Goal: Find specific page/section: Find specific page/section

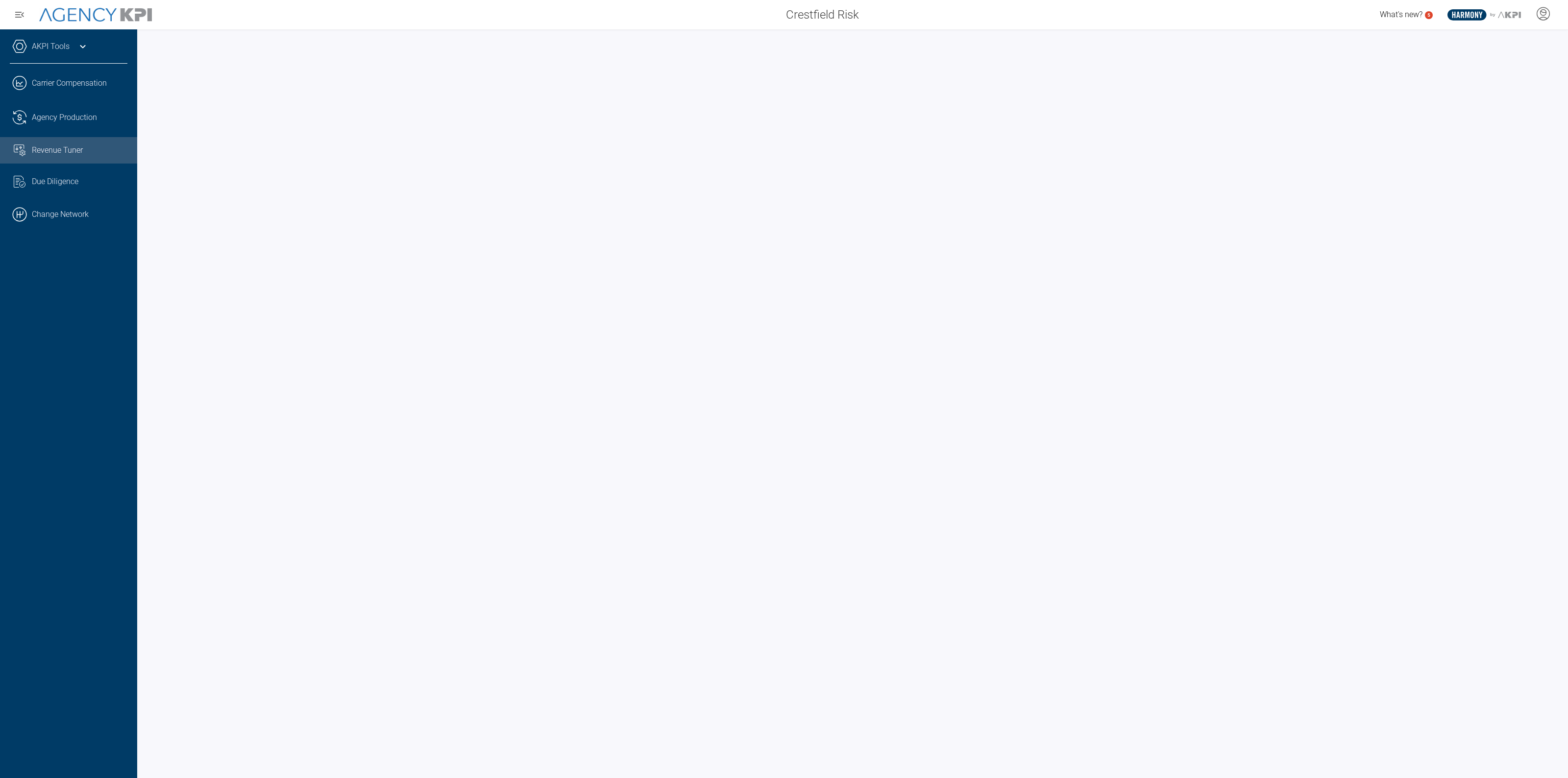
drag, startPoint x: 45, startPoint y: 210, endPoint x: 164, endPoint y: 162, distance: 128.3
click at [45, 210] on link ".cls-1{fill:none;stroke:#000;stroke-linecap:round;stroke-linejoin:round;stroke-…" at bounding box center [68, 214] width 137 height 29
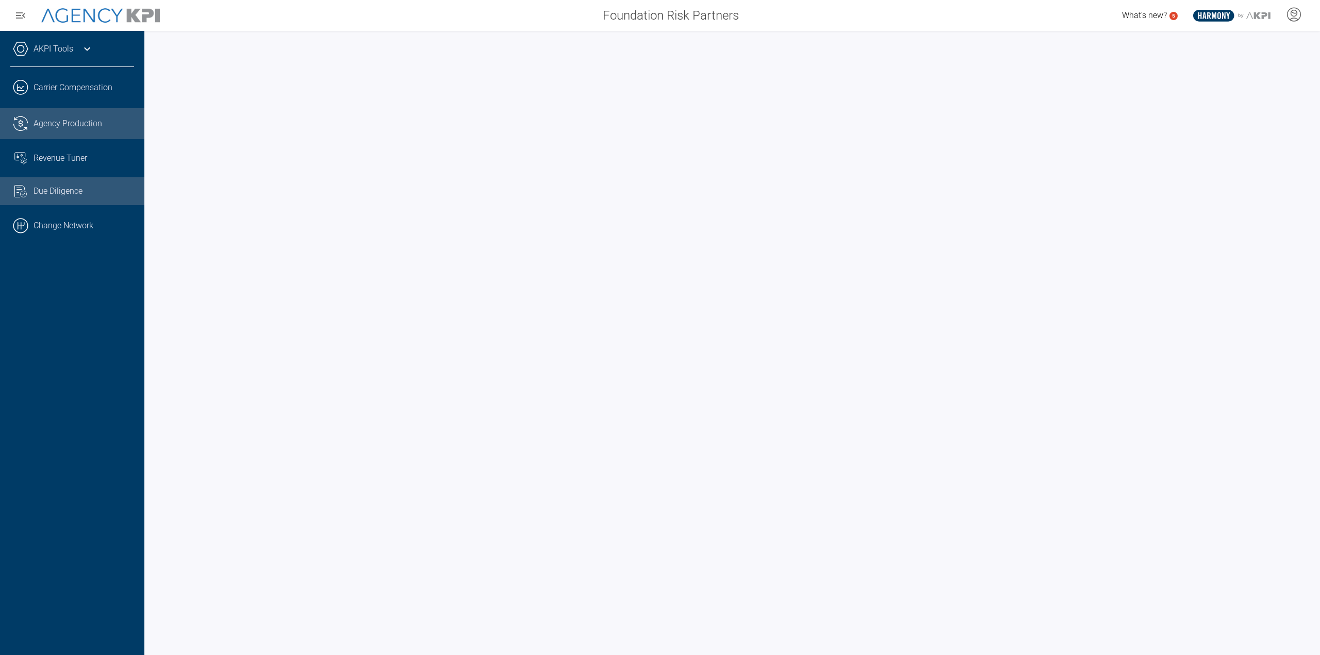
click at [89, 119] on span "Agency Production" at bounding box center [68, 124] width 69 height 12
click at [62, 170] on link "Revenue Tuner" at bounding box center [72, 158] width 144 height 28
